Goal: Transaction & Acquisition: Purchase product/service

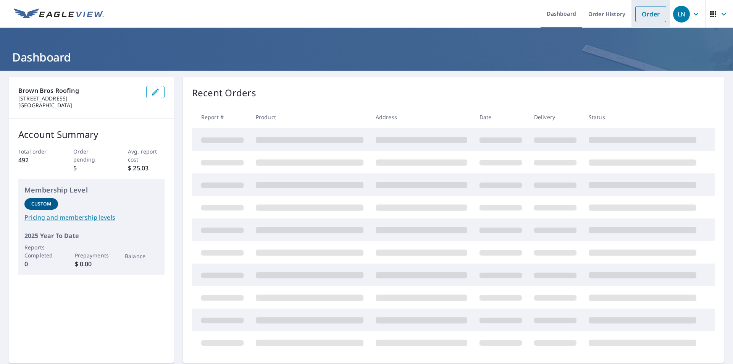
click at [641, 14] on link "Order" at bounding box center [650, 14] width 31 height 16
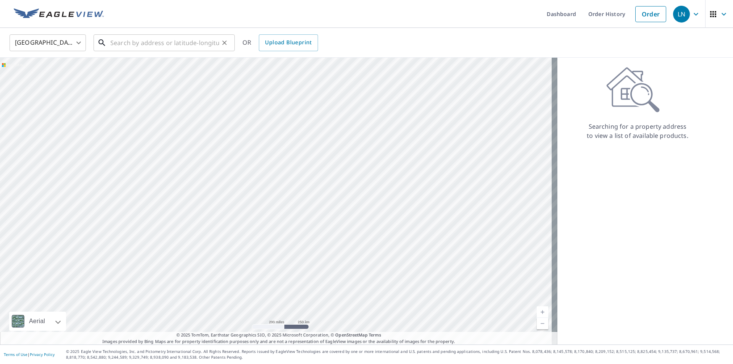
click at [161, 39] on input "text" at bounding box center [164, 42] width 109 height 21
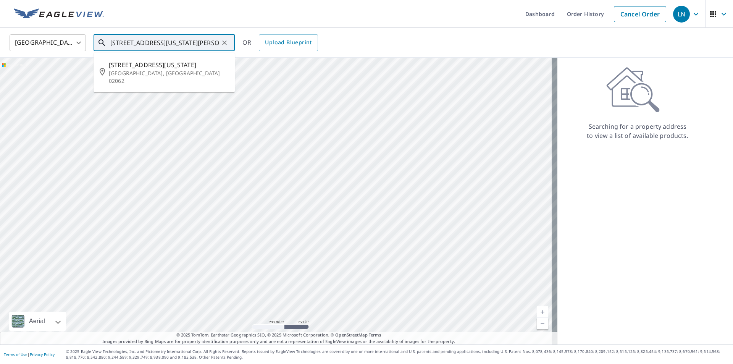
type input "[STREET_ADDRESS][US_STATE][PERSON_NAME]"
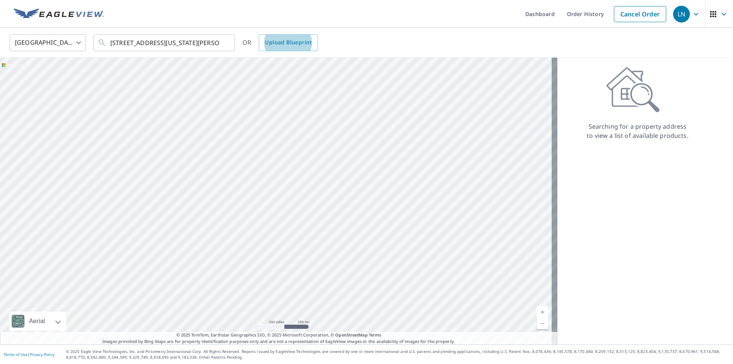
click at [259, 34] on link "Upload Blueprint" at bounding box center [288, 42] width 59 height 17
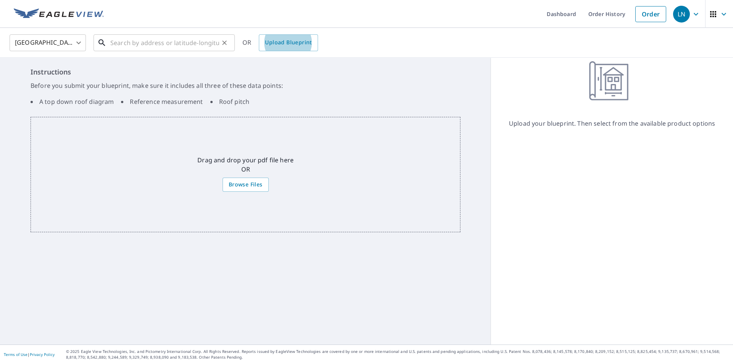
click at [114, 40] on input "text" at bounding box center [164, 42] width 109 height 21
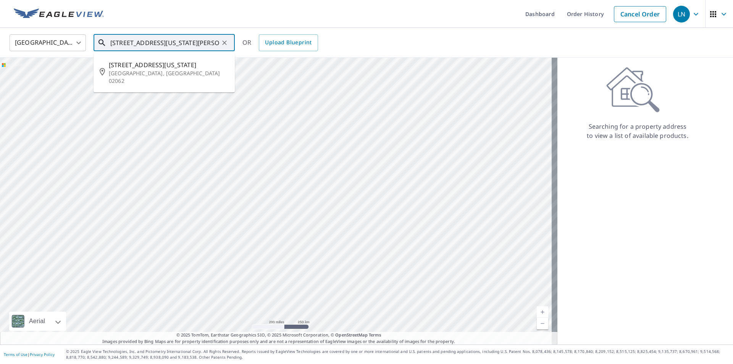
click at [163, 61] on span "[STREET_ADDRESS][US_STATE]" at bounding box center [169, 64] width 120 height 9
type input "[STREET_ADDRESS][US_STATE]"
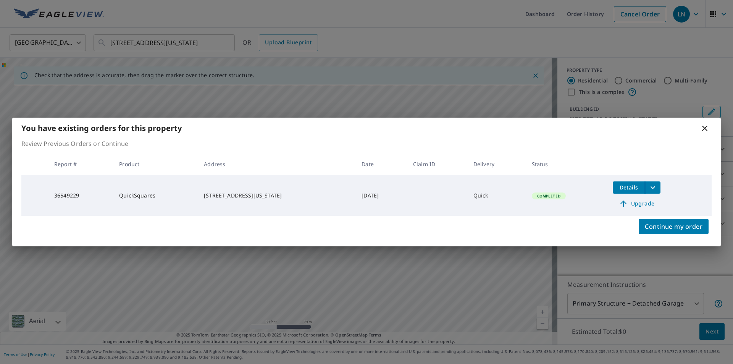
click at [708, 127] on icon at bounding box center [704, 128] width 9 height 9
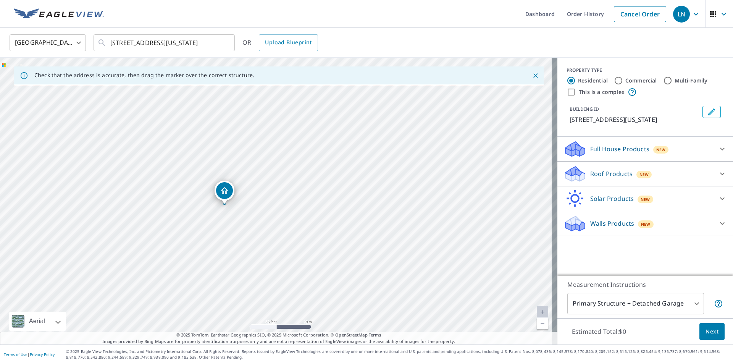
drag, startPoint x: 297, startPoint y: 204, endPoint x: 245, endPoint y: 224, distance: 55.9
click at [245, 224] on div "[STREET_ADDRESS][US_STATE]" at bounding box center [278, 201] width 557 height 287
click at [596, 169] on p "Roof Products" at bounding box center [611, 173] width 42 height 9
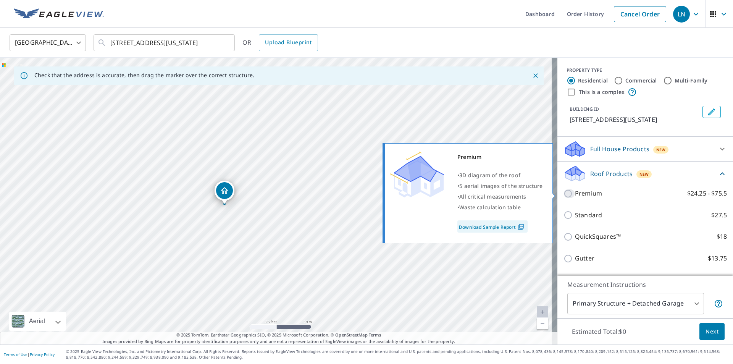
click at [564, 192] on input "Premium $24.25 - $75.5" at bounding box center [568, 193] width 11 height 9
checkbox input "true"
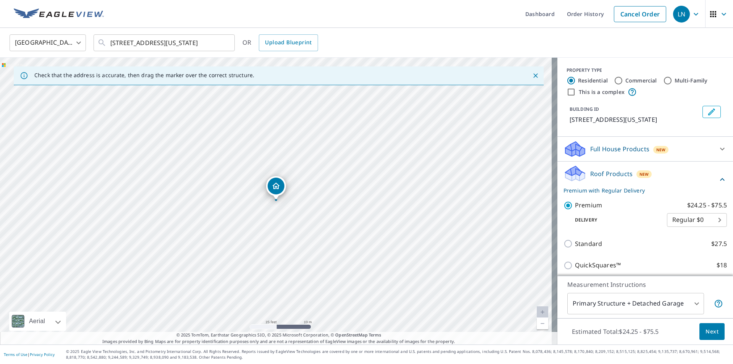
scroll to position [97, 0]
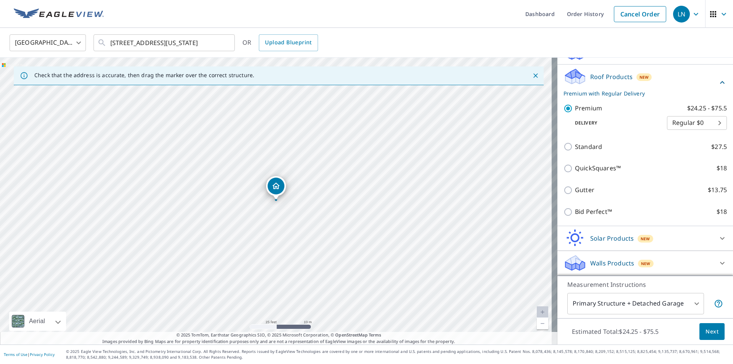
click at [705, 328] on span "Next" at bounding box center [711, 332] width 13 height 10
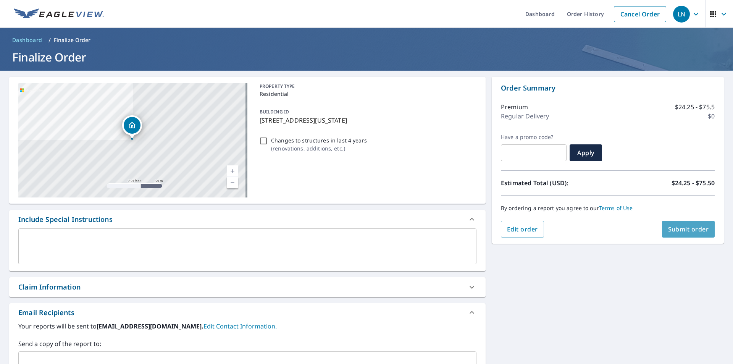
click at [681, 225] on span "Submit order" at bounding box center [688, 229] width 41 height 8
